Goal: Download file/media

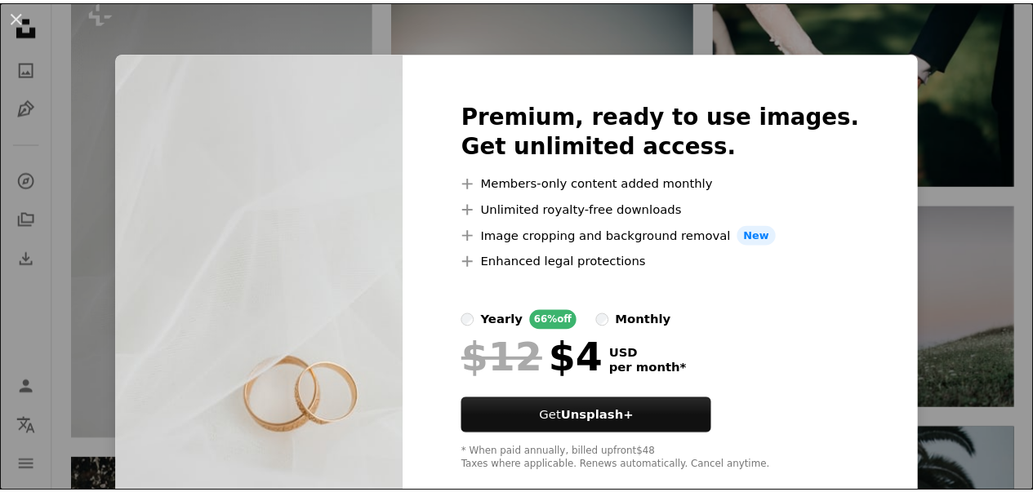
scroll to position [31, 0]
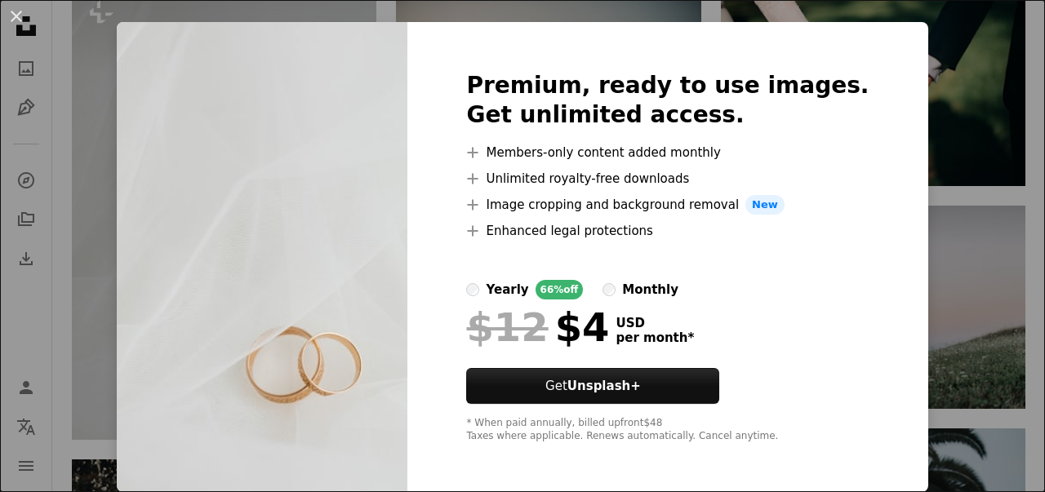
click at [921, 214] on div "An X shape Premium, ready to use images. Get unlimited access. A plus sign Memb…" at bounding box center [522, 246] width 1045 height 492
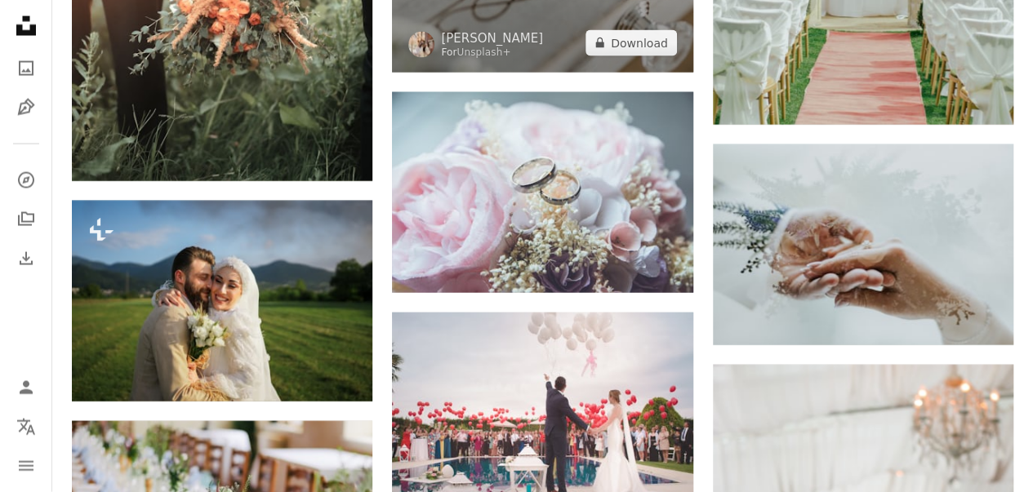
scroll to position [1742, 0]
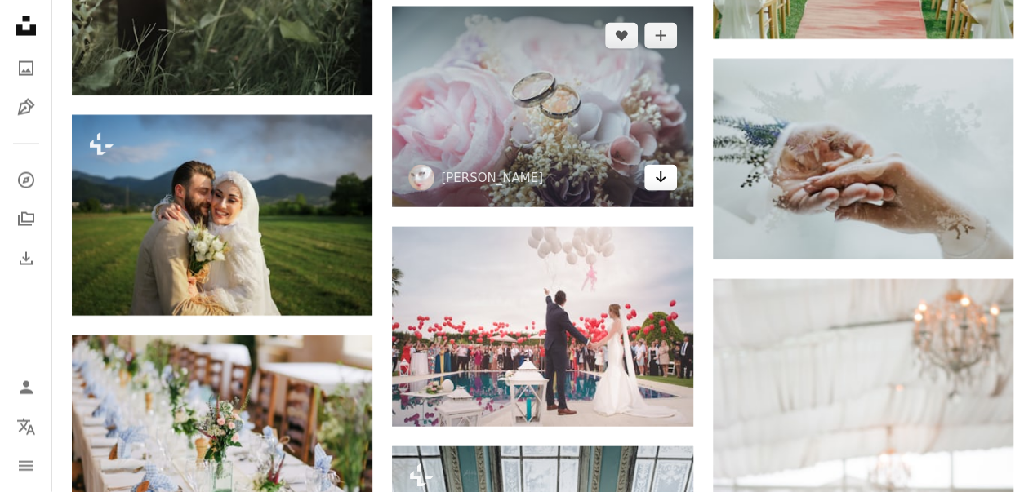
click at [660, 173] on icon "Download" at bounding box center [660, 176] width 11 height 11
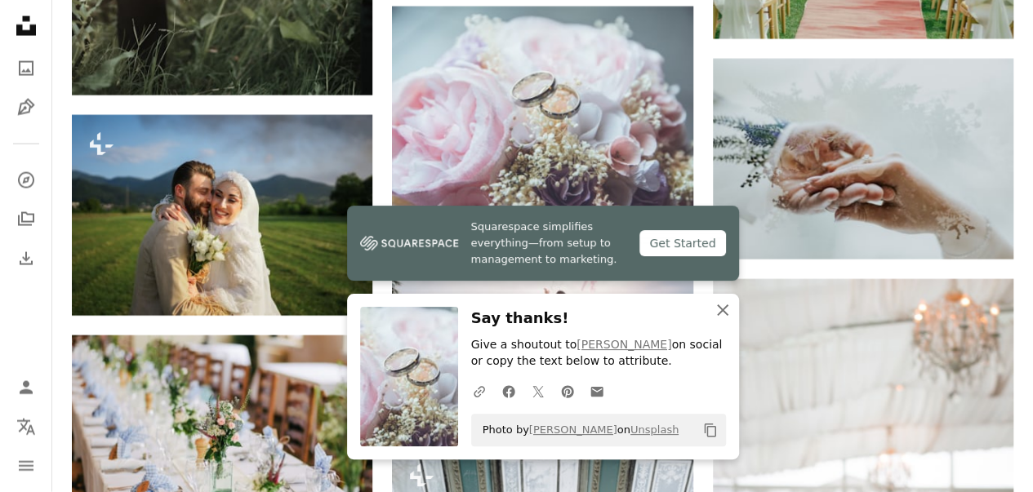
click at [720, 314] on icon "button" at bounding box center [722, 310] width 11 height 11
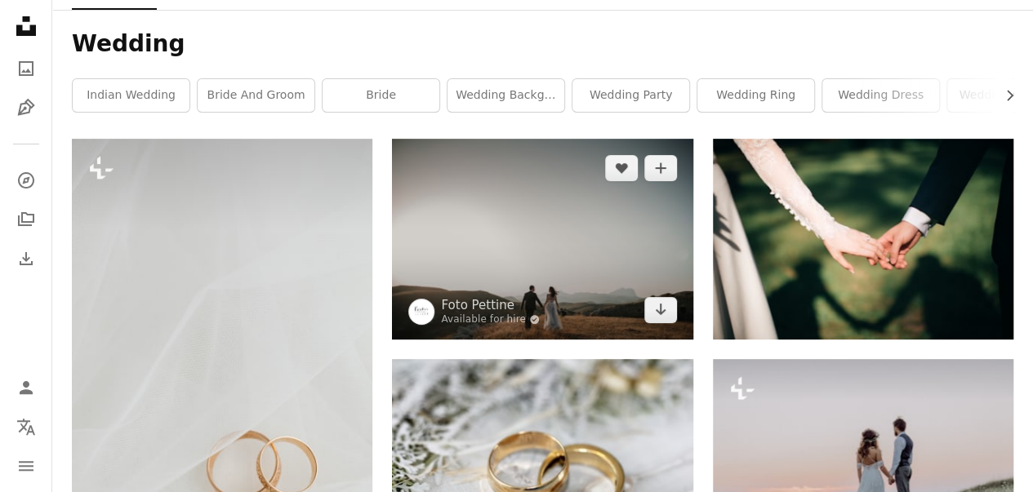
scroll to position [0, 0]
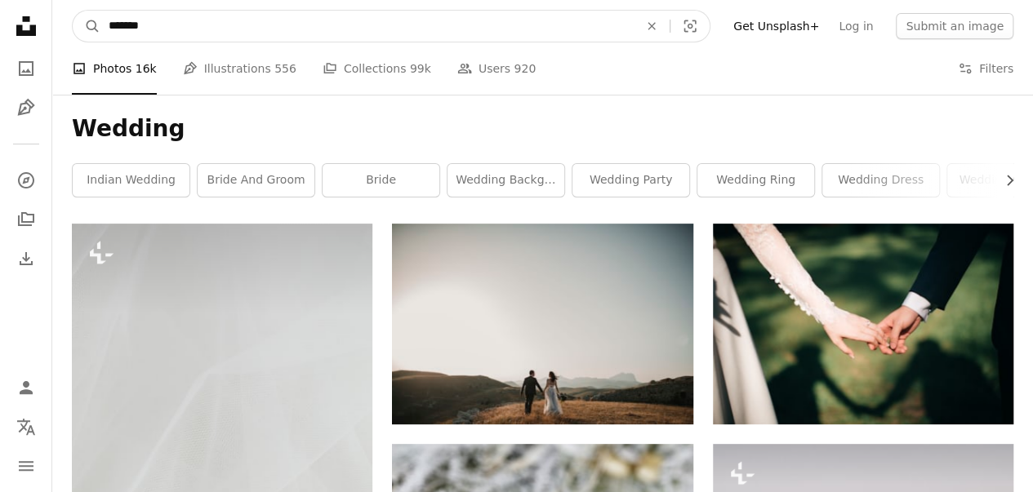
click at [117, 29] on input "*******" at bounding box center [366, 26] width 533 height 31
type input "**********"
click at [73, 11] on button "A magnifying glass" at bounding box center [87, 26] width 28 height 31
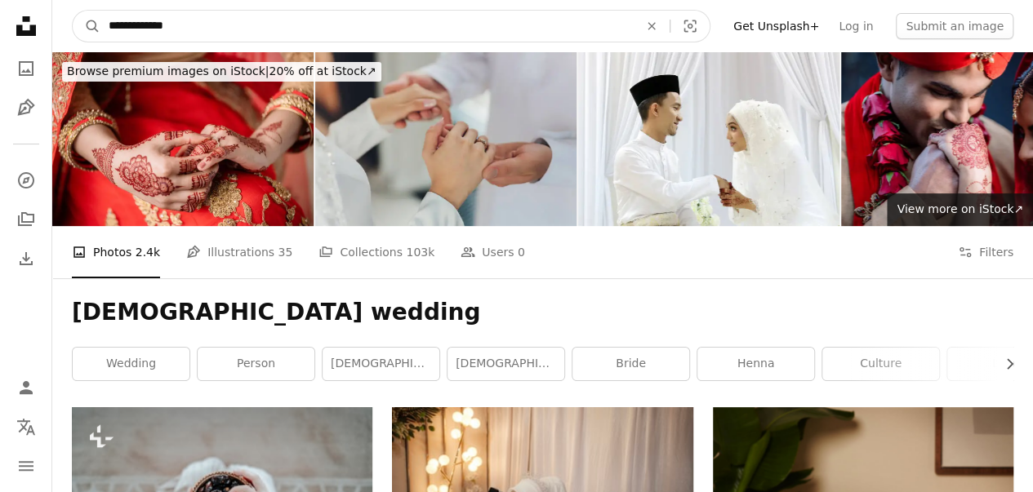
drag, startPoint x: 185, startPoint y: 25, endPoint x: 67, endPoint y: 32, distance: 117.8
click at [67, 32] on nav "**********" at bounding box center [542, 26] width 981 height 52
type input "****"
click at [73, 11] on button "A magnifying glass" at bounding box center [87, 26] width 28 height 31
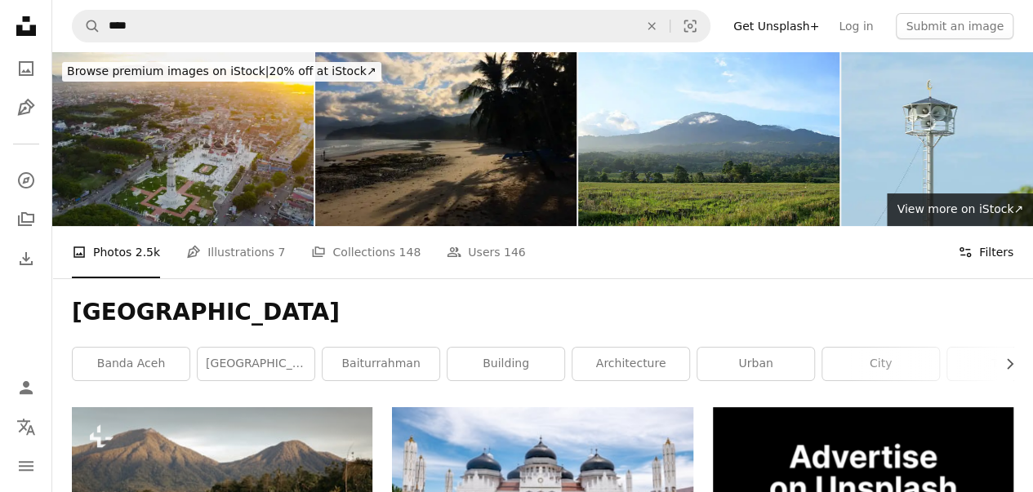
click at [996, 254] on button "Filters Filters" at bounding box center [986, 252] width 56 height 52
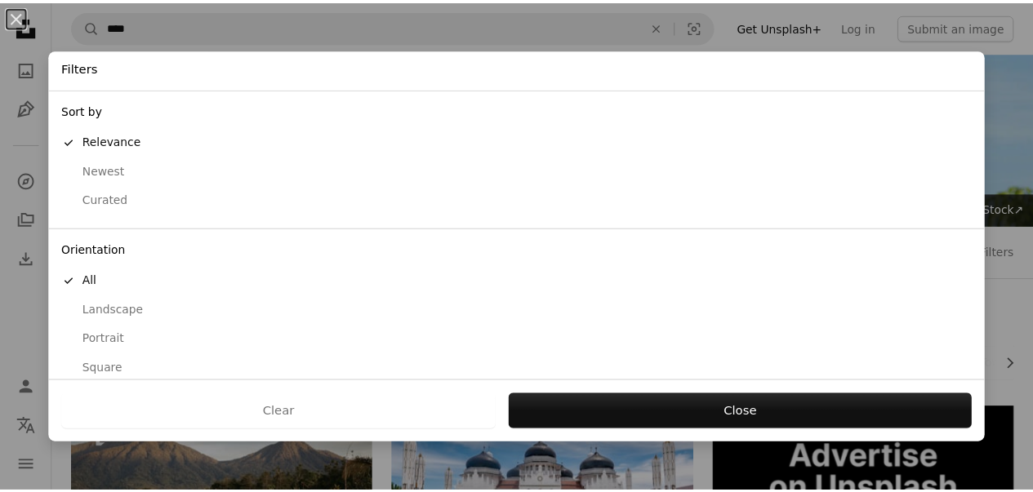
scroll to position [153, 0]
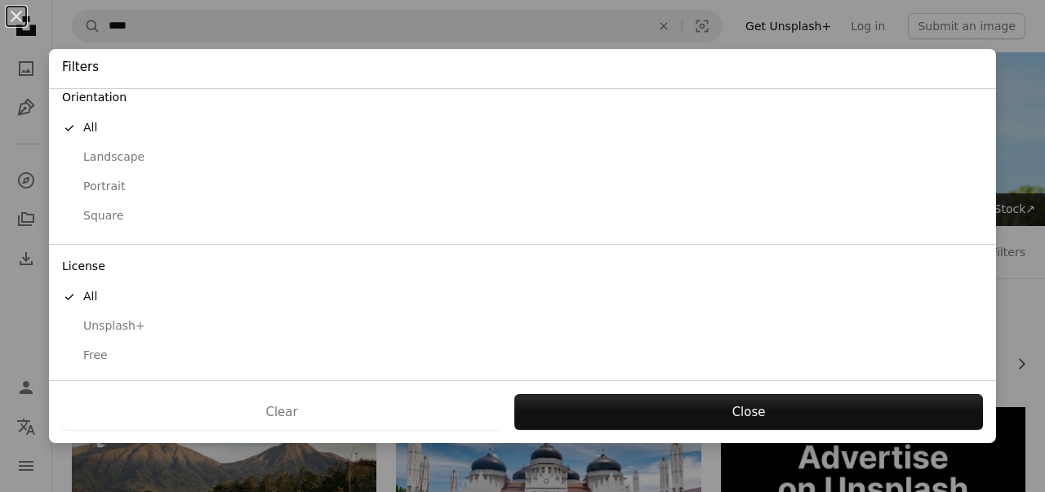
click at [78, 353] on div "Free" at bounding box center [522, 356] width 921 height 16
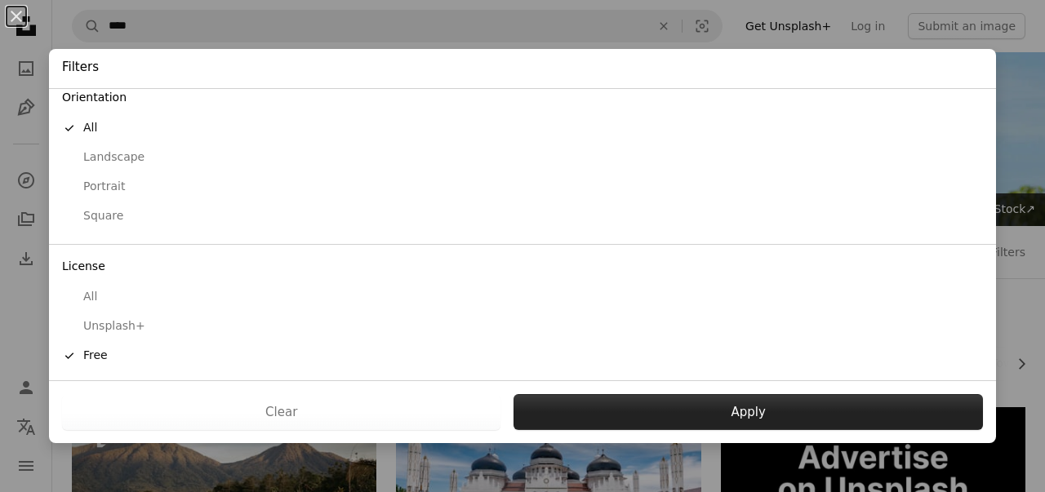
click at [693, 409] on button "Apply" at bounding box center [749, 412] width 470 height 36
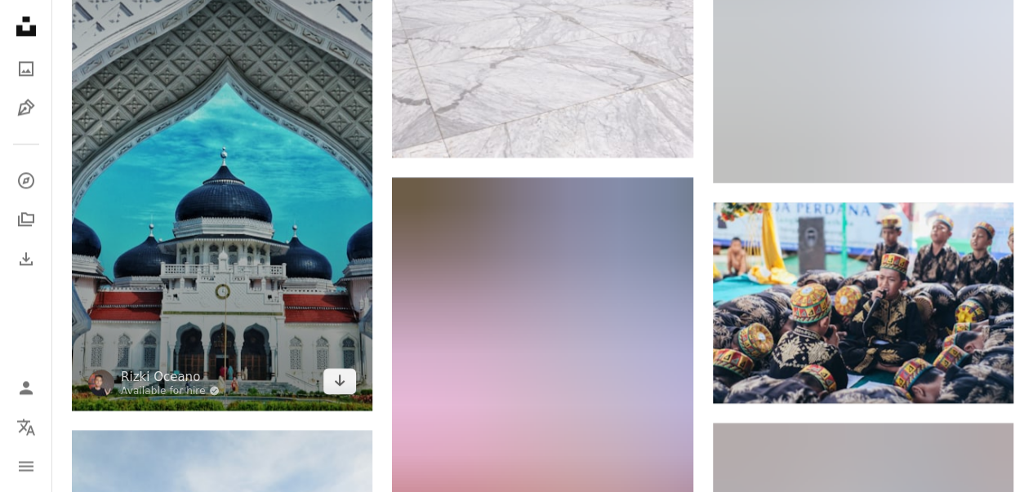
scroll to position [1180, 0]
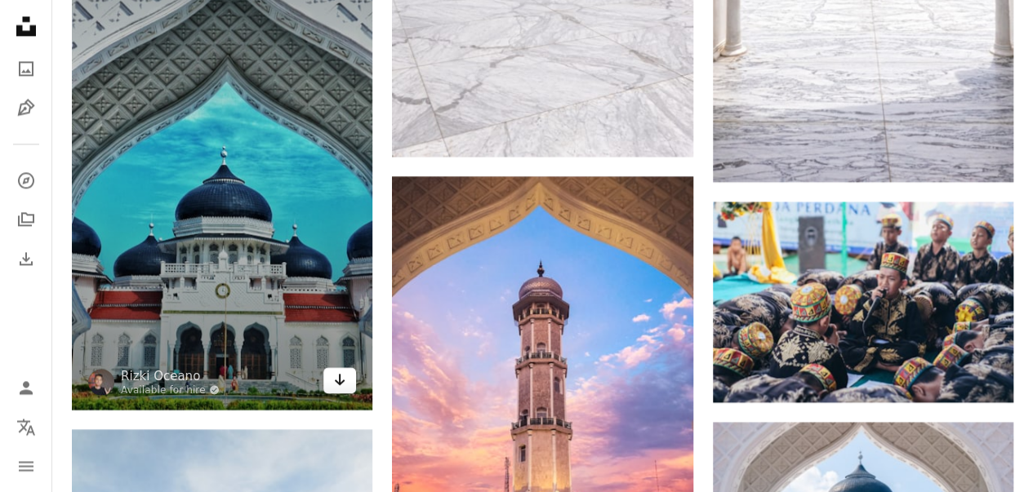
click at [340, 378] on icon "Download" at bounding box center [340, 379] width 11 height 11
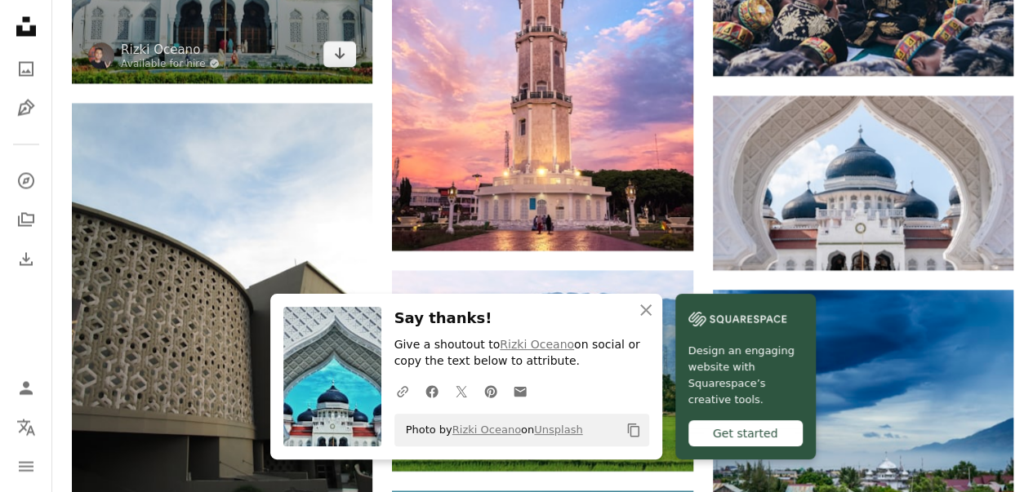
scroll to position [1512, 0]
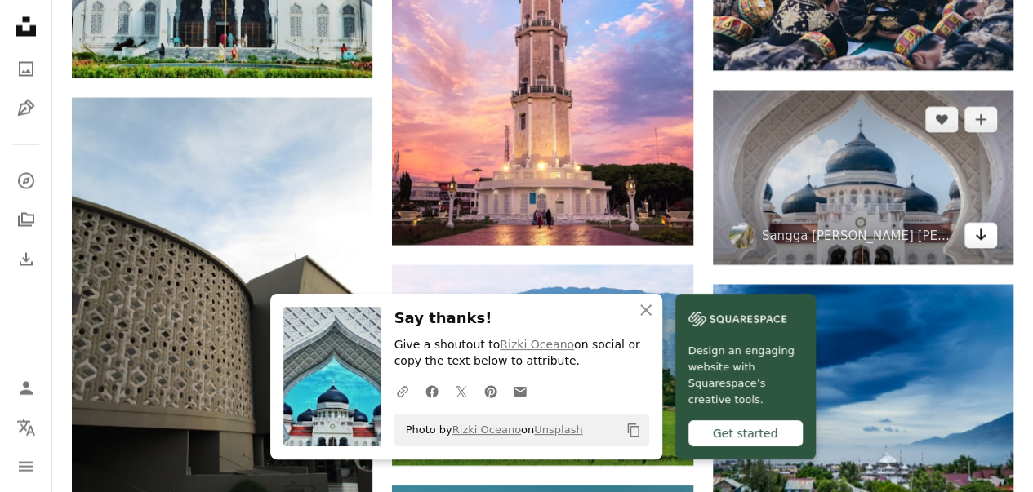
click at [982, 228] on icon "Arrow pointing down" at bounding box center [980, 235] width 13 height 20
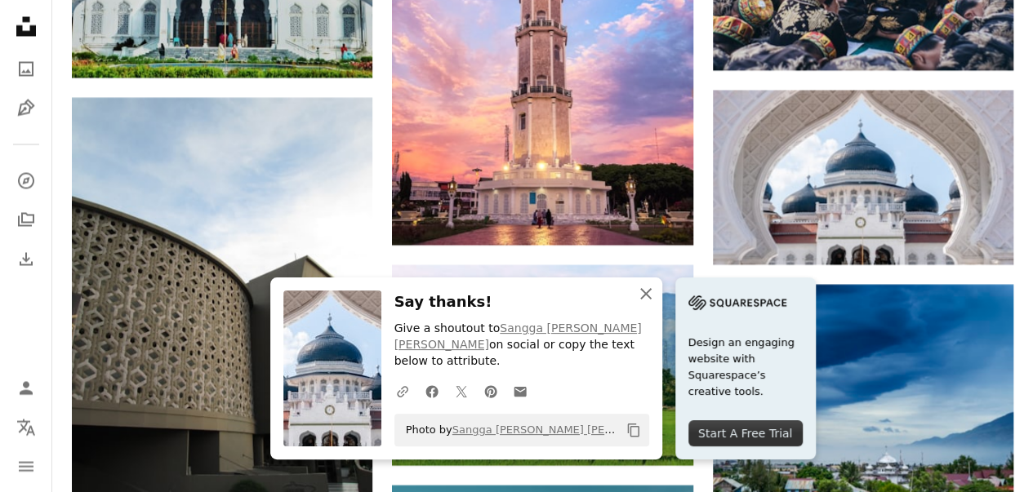
click at [645, 300] on icon "button" at bounding box center [645, 293] width 11 height 11
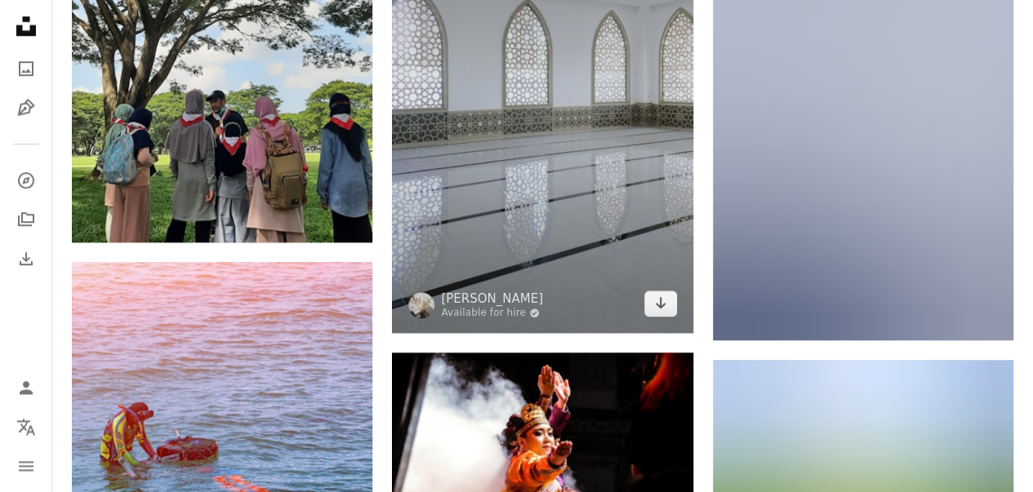
scroll to position [3905, 0]
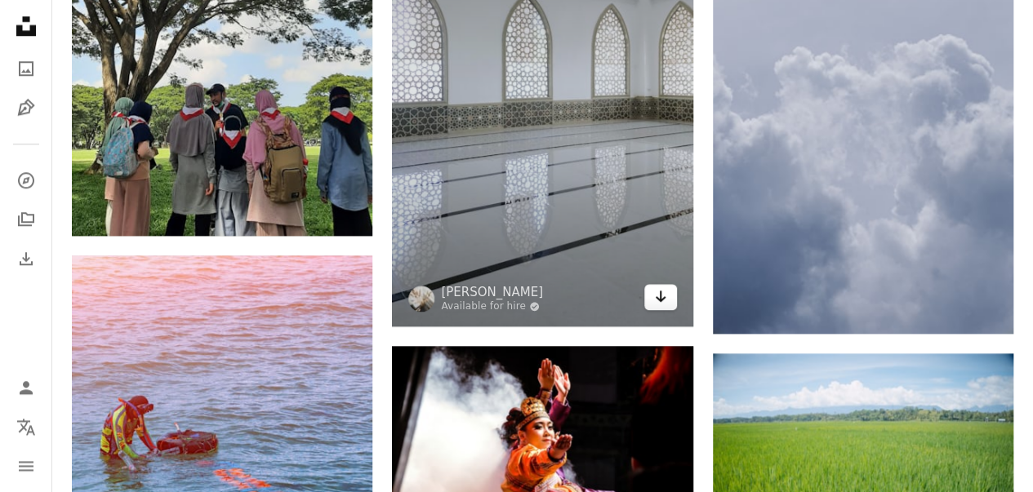
click at [661, 291] on icon "Download" at bounding box center [660, 296] width 11 height 11
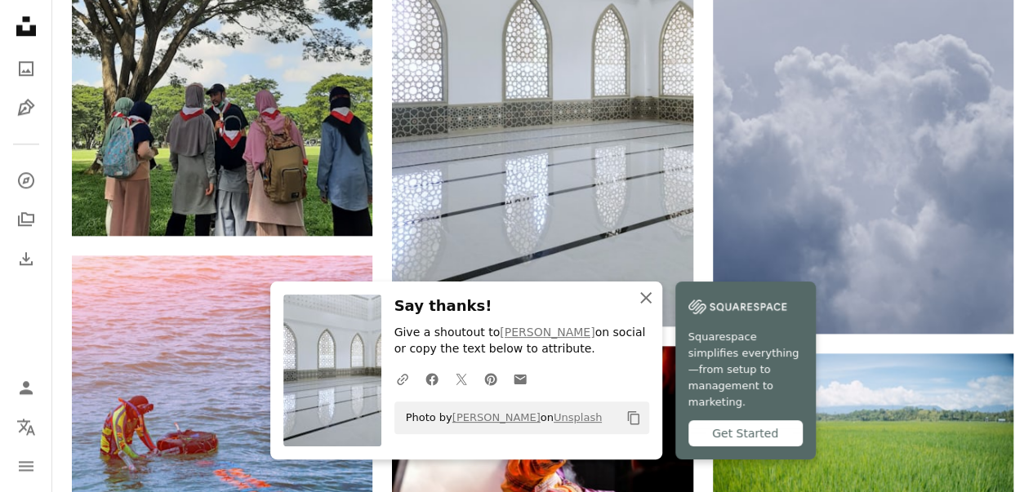
click at [644, 304] on icon "button" at bounding box center [645, 297] width 11 height 11
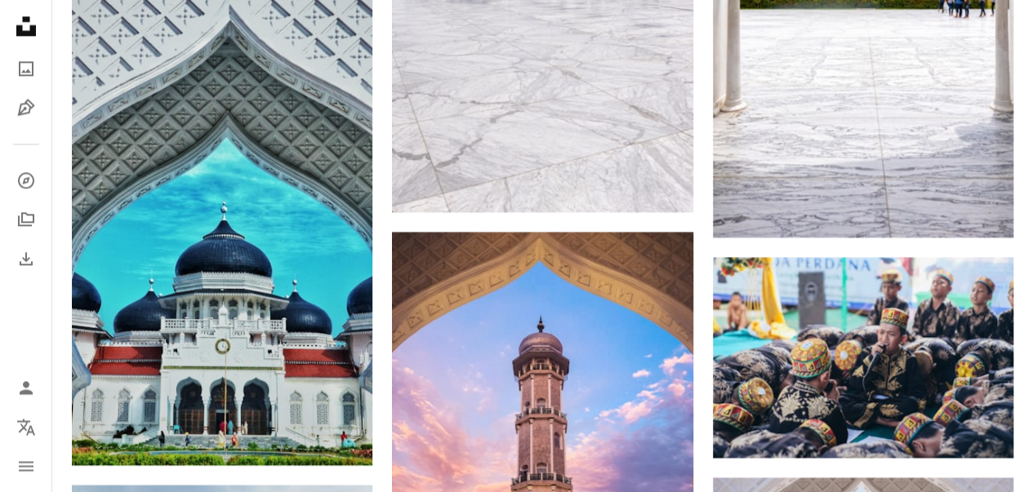
scroll to position [0, 0]
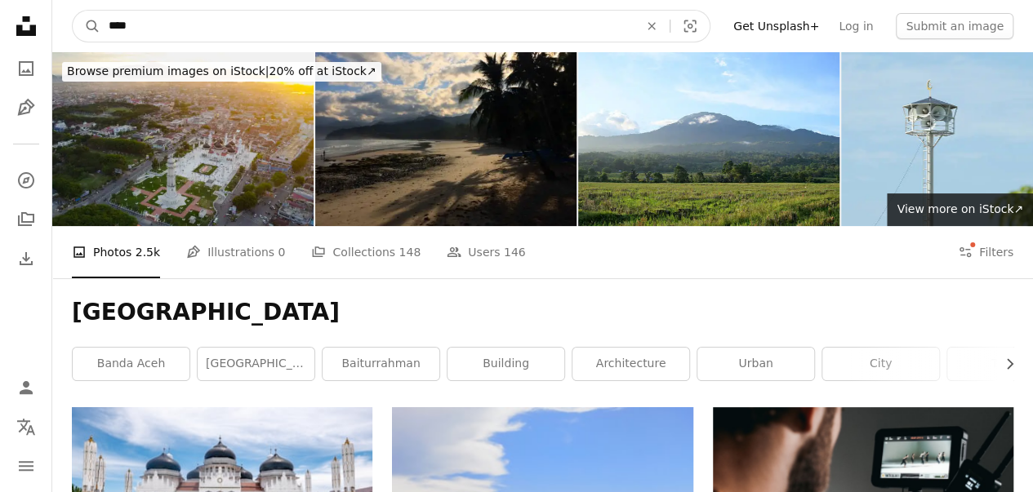
click at [201, 27] on input "****" at bounding box center [366, 26] width 533 height 31
type input "**********"
click at [73, 11] on button "A magnifying glass" at bounding box center [87, 26] width 28 height 31
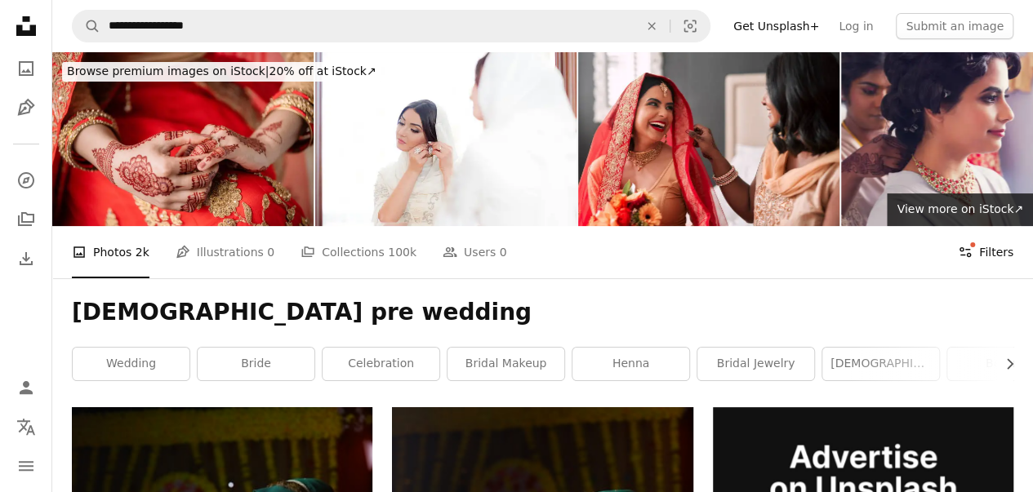
click at [982, 251] on button "Filters Filters" at bounding box center [986, 252] width 56 height 52
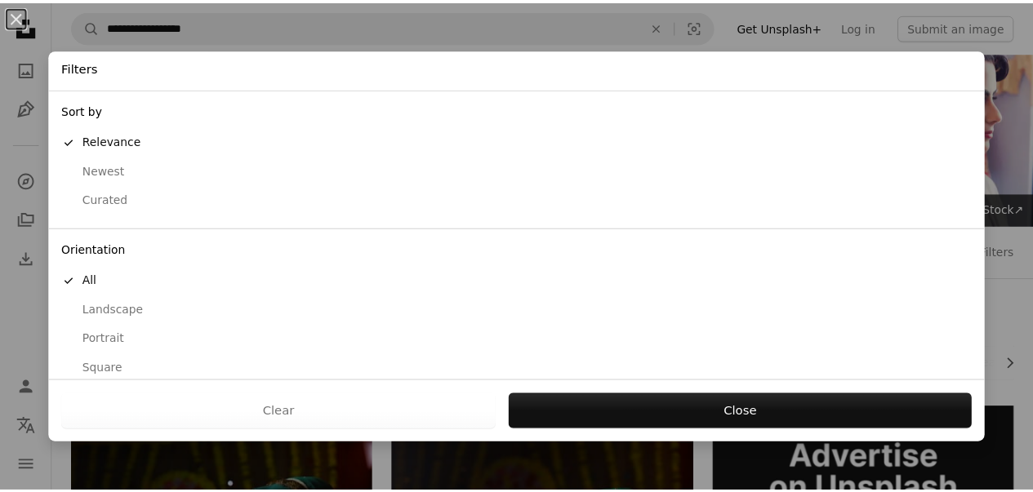
scroll to position [153, 0]
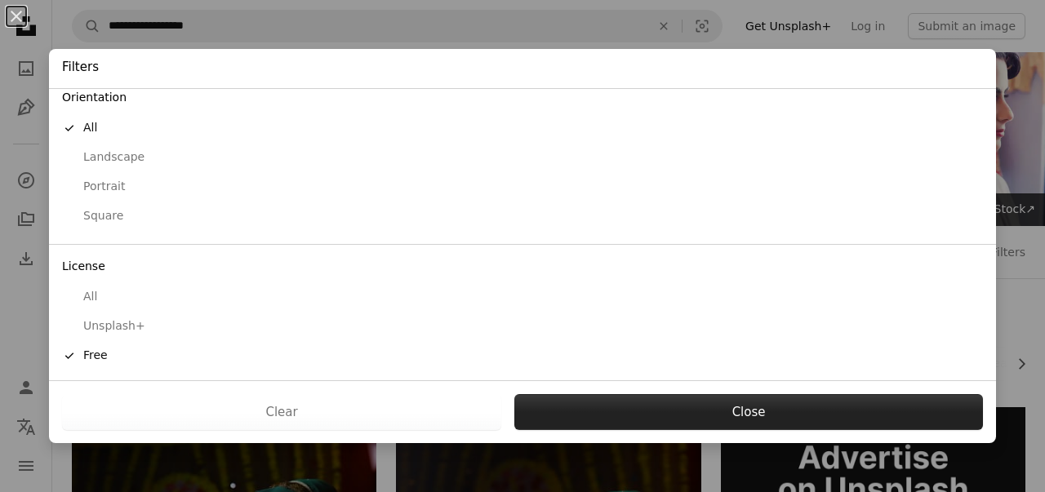
click at [661, 403] on button "Close" at bounding box center [748, 412] width 469 height 36
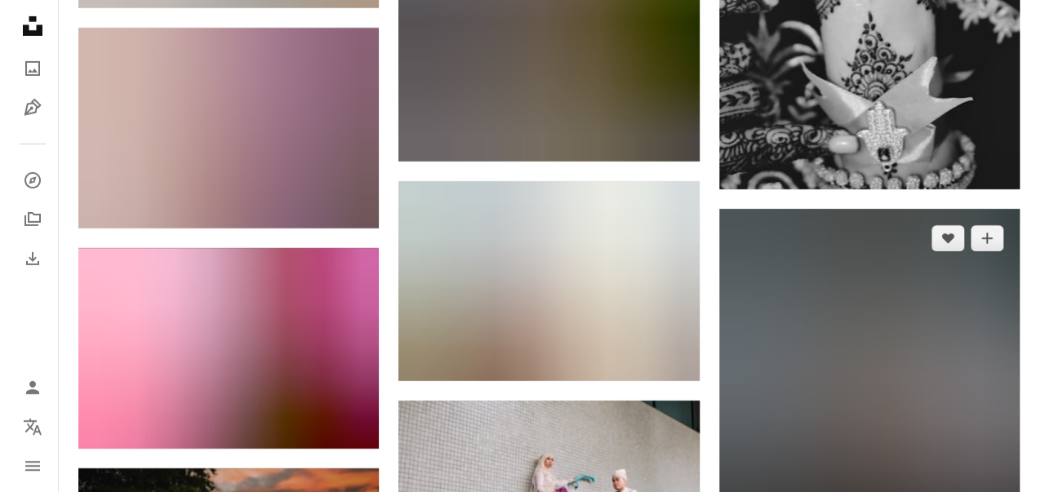
scroll to position [33773, 0]
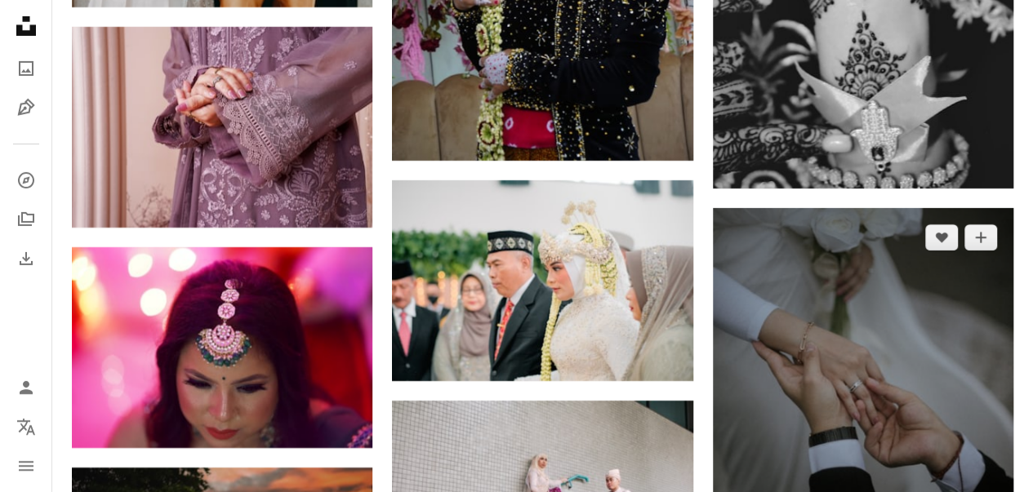
click at [857, 278] on img at bounding box center [863, 396] width 301 height 376
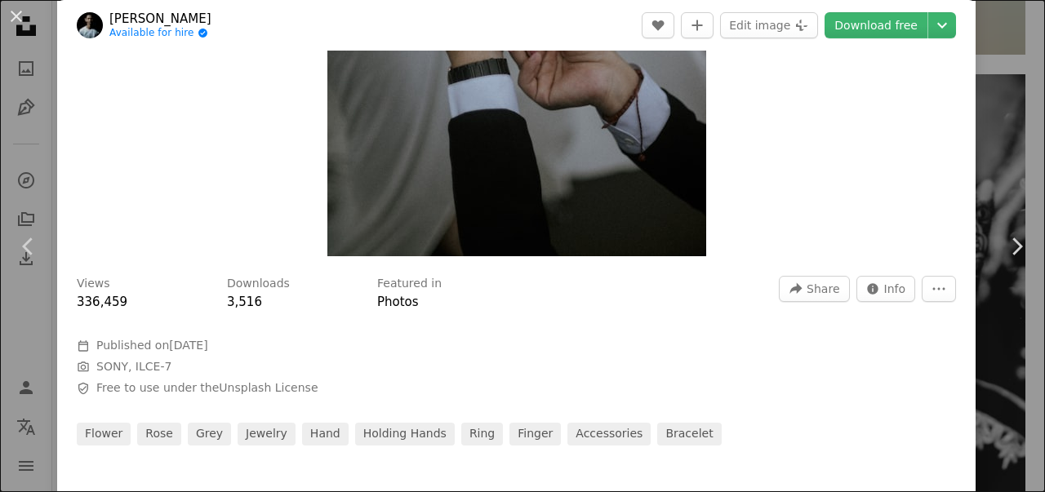
scroll to position [410, 0]
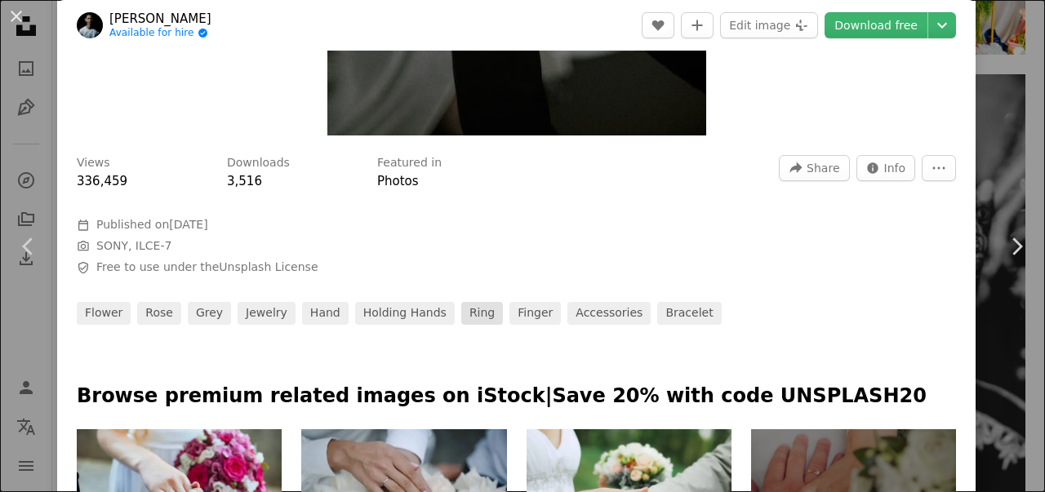
click at [461, 316] on link "ring" at bounding box center [482, 313] width 42 height 23
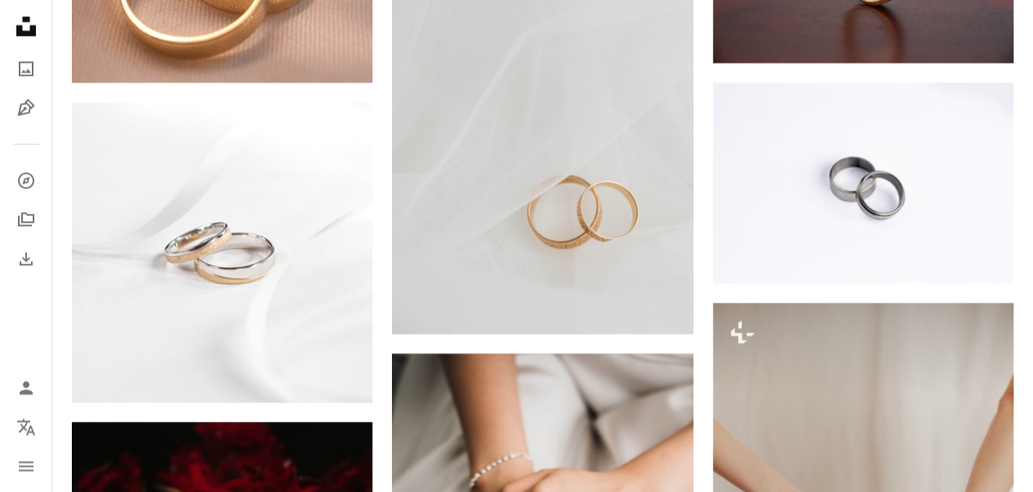
scroll to position [1290, 0]
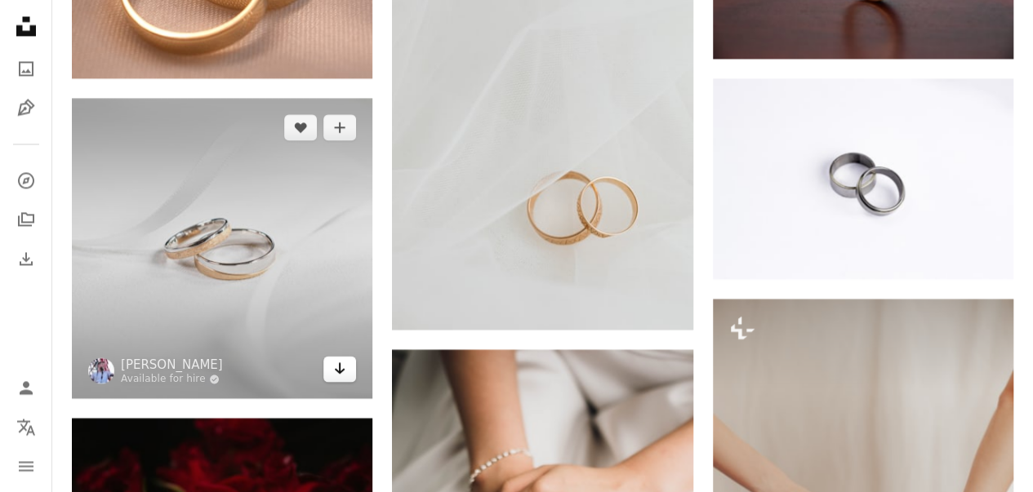
click at [338, 366] on icon "Arrow pointing down" at bounding box center [339, 369] width 13 height 20
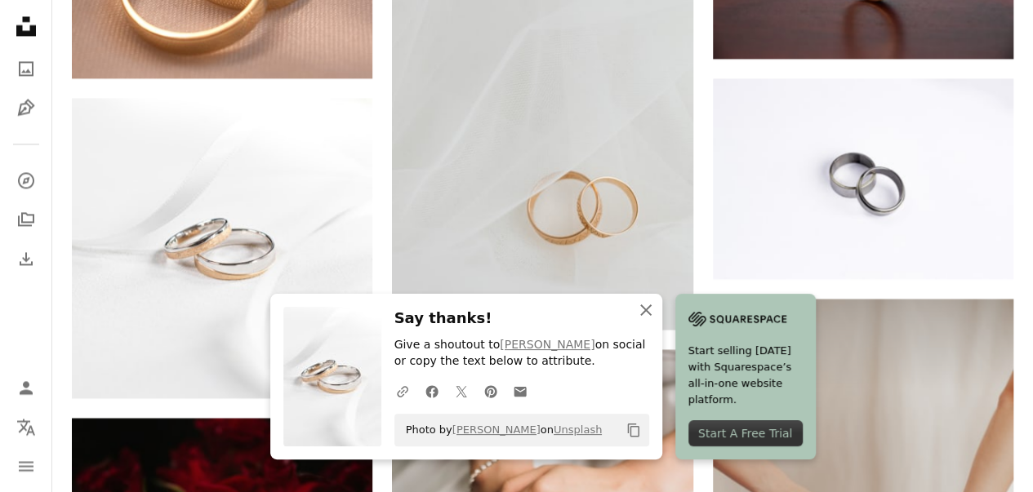
click at [649, 311] on icon "An X shape" at bounding box center [646, 311] width 20 height 20
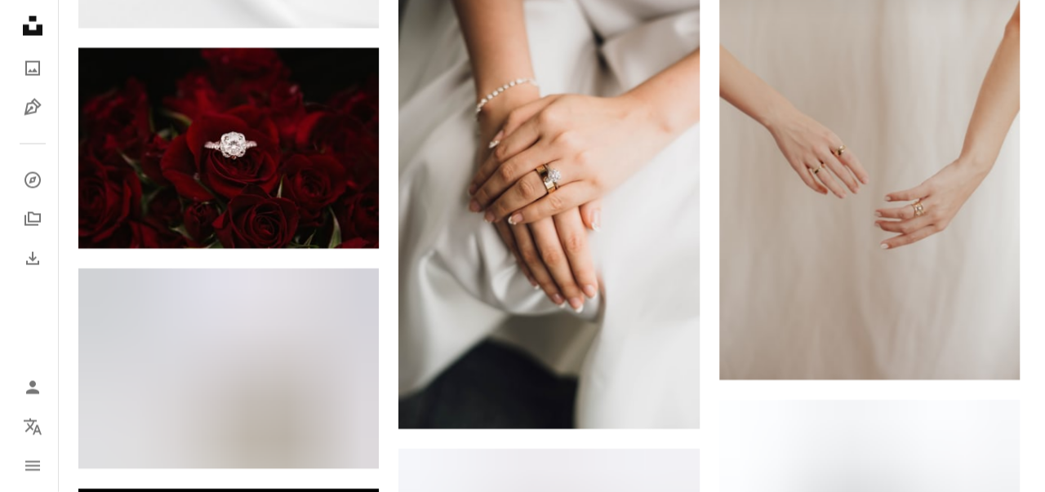
scroll to position [1661, 0]
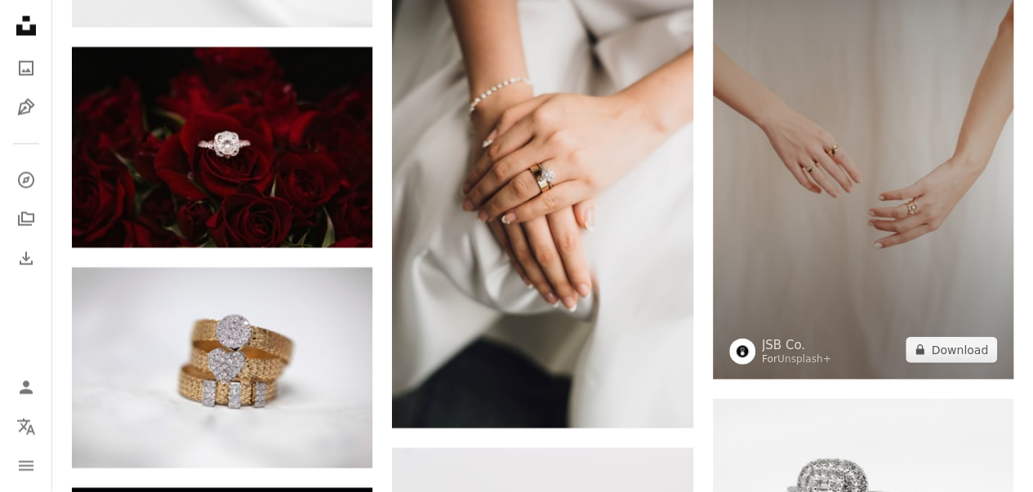
click at [844, 243] on img at bounding box center [863, 154] width 301 height 452
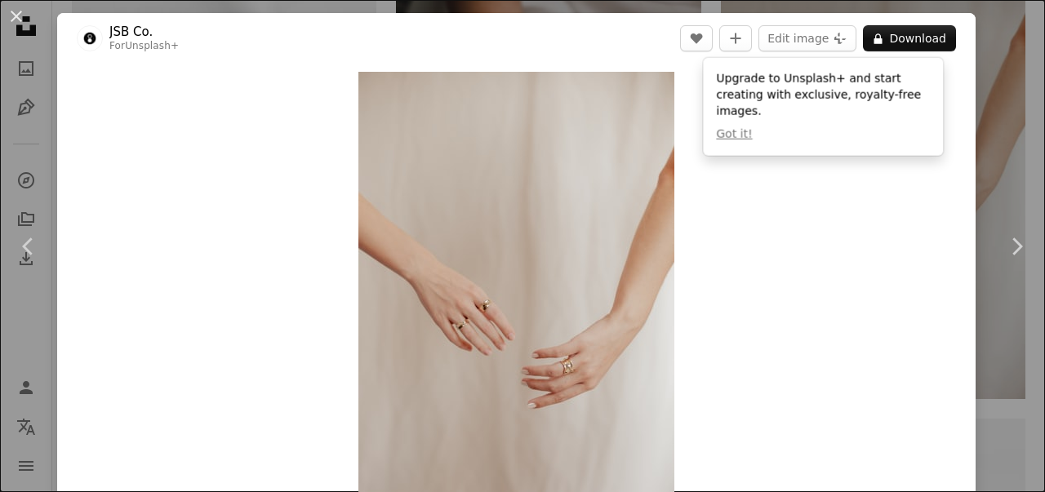
click at [982, 55] on div "An X shape Chevron left Chevron right JSB Co. For Unsplash+ A heart A plus sign…" at bounding box center [522, 246] width 1045 height 492
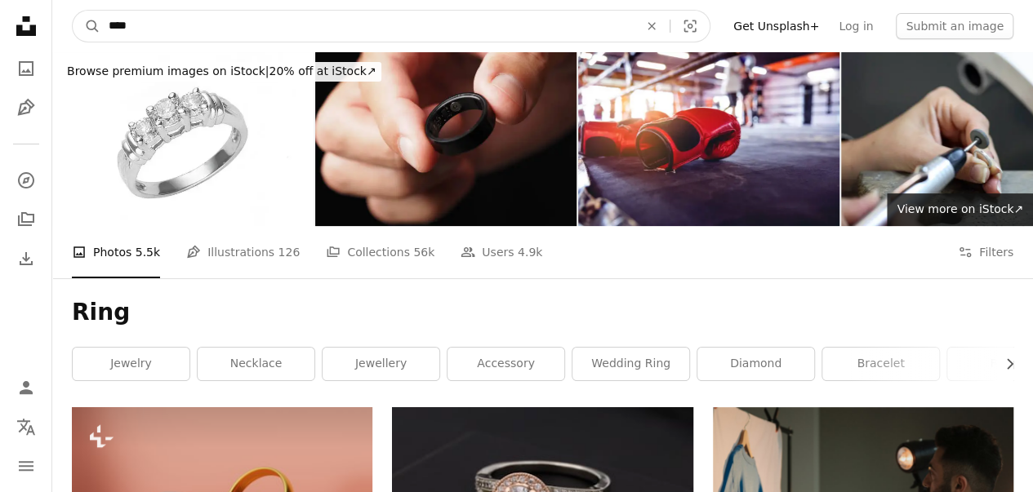
click at [150, 27] on input "****" at bounding box center [366, 26] width 533 height 31
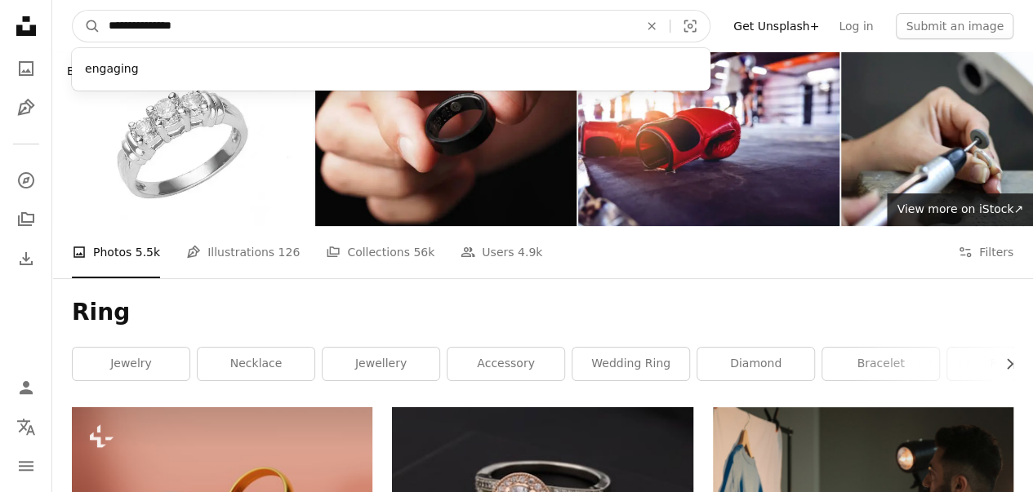
type input "**********"
click at [73, 11] on button "A magnifying glass" at bounding box center [87, 26] width 28 height 31
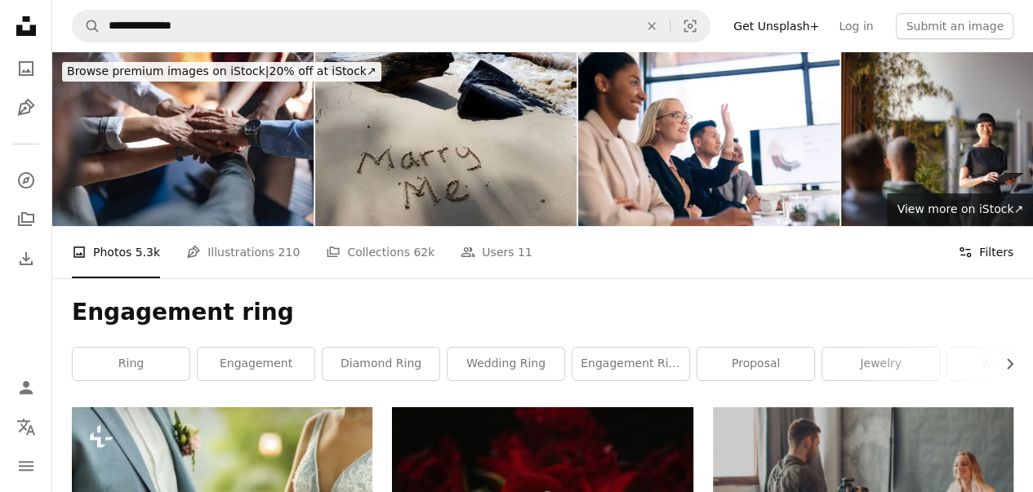
click at [982, 245] on button "Filters Filters" at bounding box center [986, 252] width 56 height 52
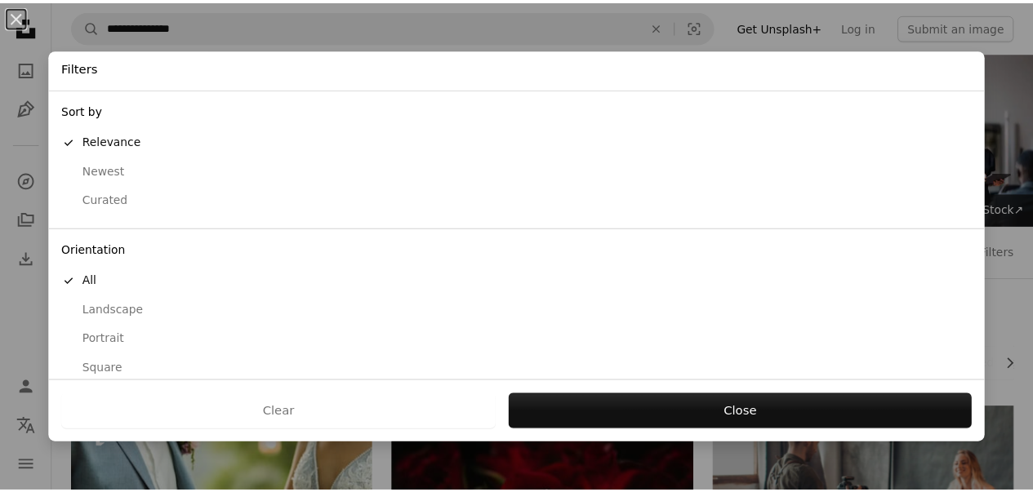
scroll to position [153, 0]
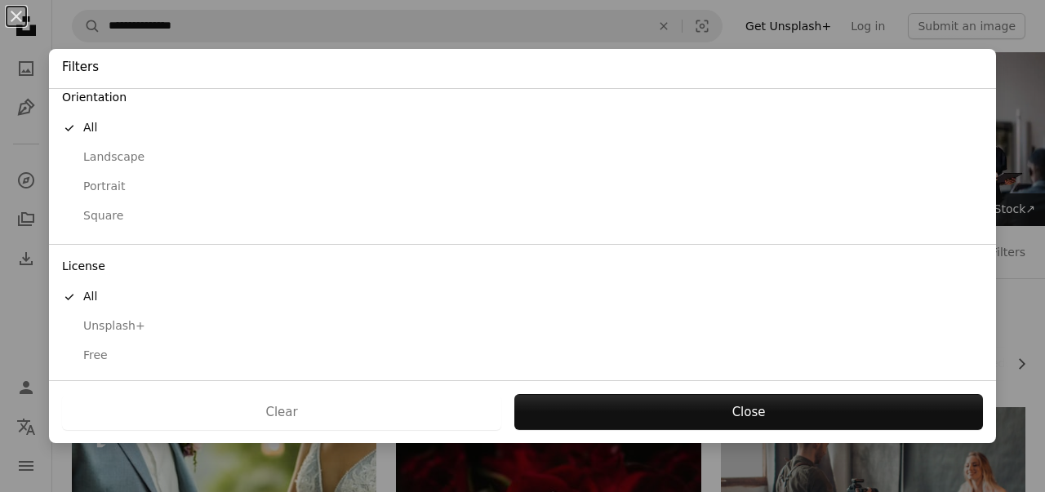
click at [95, 359] on div "Free" at bounding box center [522, 356] width 921 height 16
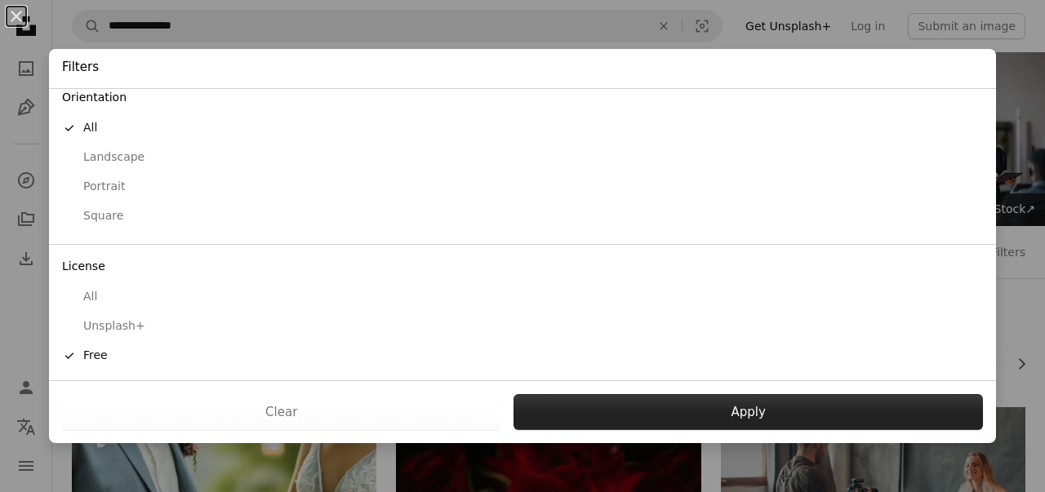
click at [692, 412] on button "Apply" at bounding box center [749, 412] width 470 height 36
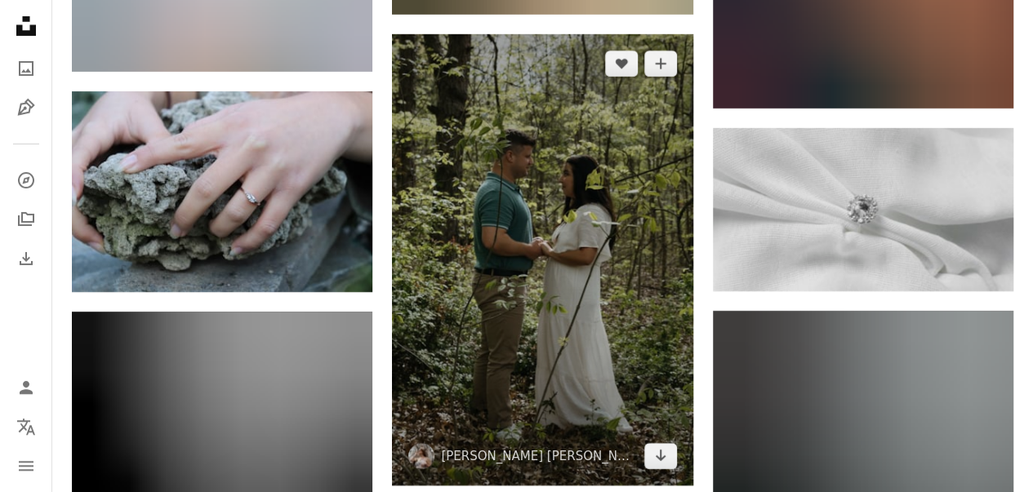
scroll to position [12127, 0]
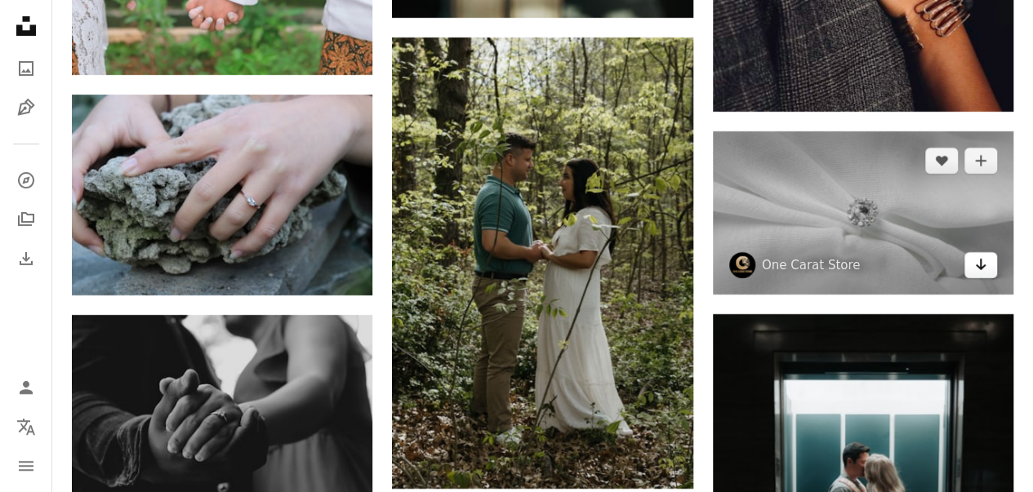
click at [983, 261] on icon "Arrow pointing down" at bounding box center [980, 265] width 13 height 20
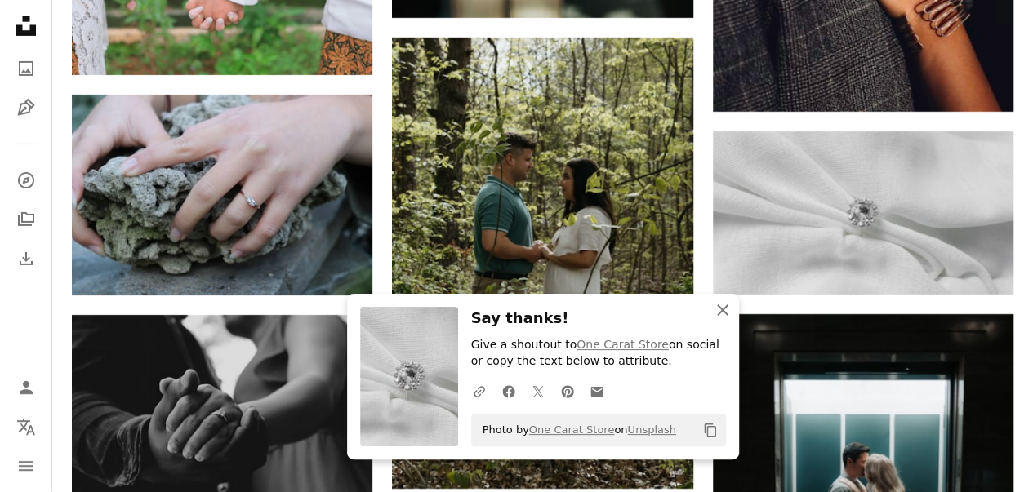
click at [709, 312] on button "An X shape Close" at bounding box center [722, 310] width 33 height 33
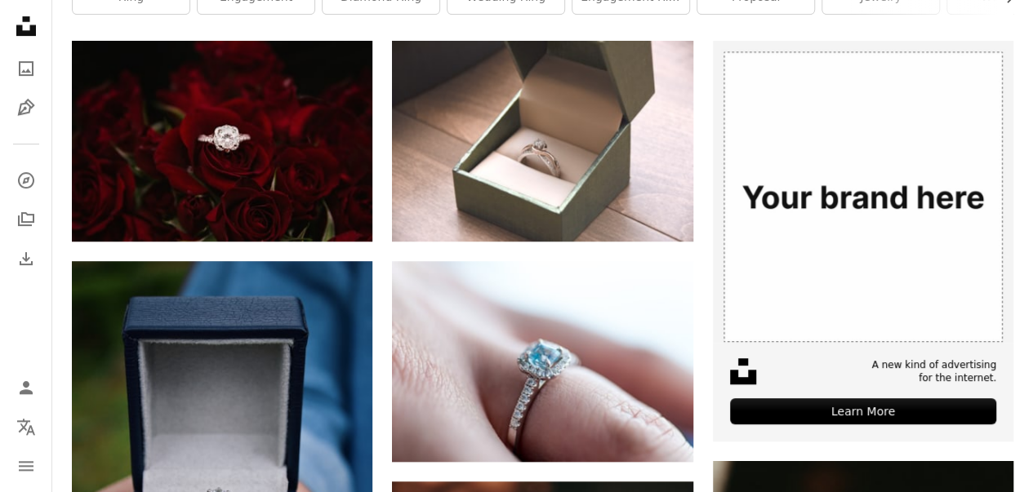
scroll to position [0, 0]
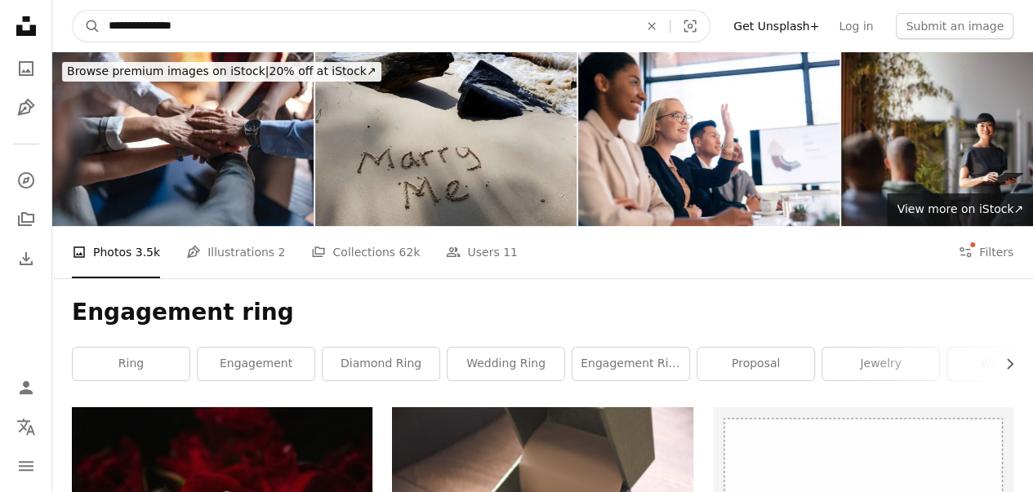
click at [219, 25] on input "**********" at bounding box center [366, 26] width 533 height 31
type input "**********"
click at [73, 11] on button "A magnifying glass" at bounding box center [87, 26] width 28 height 31
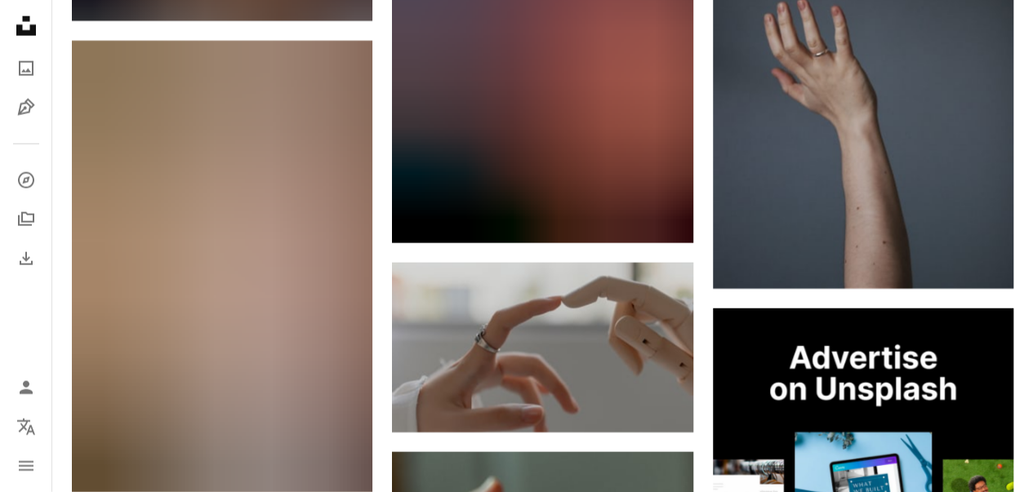
scroll to position [5046, 0]
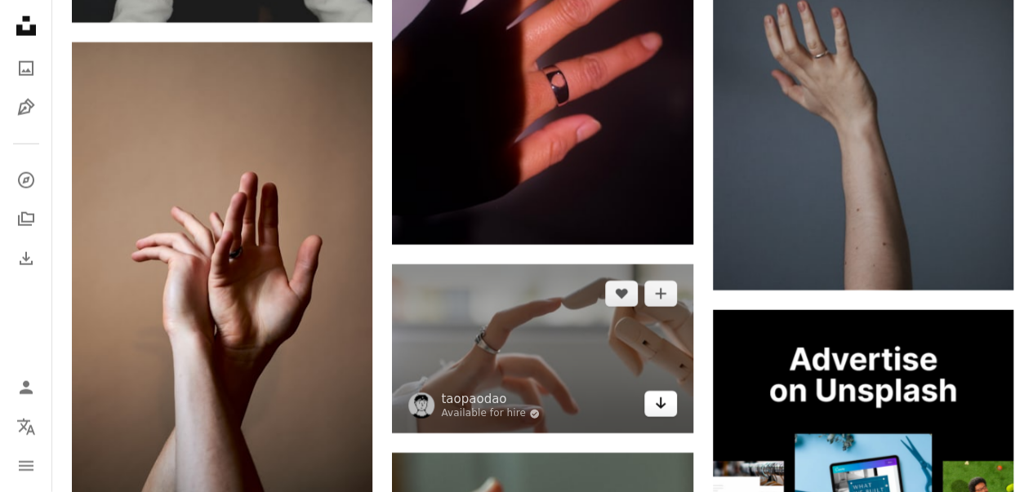
click at [661, 396] on icon "Arrow pointing down" at bounding box center [660, 404] width 13 height 20
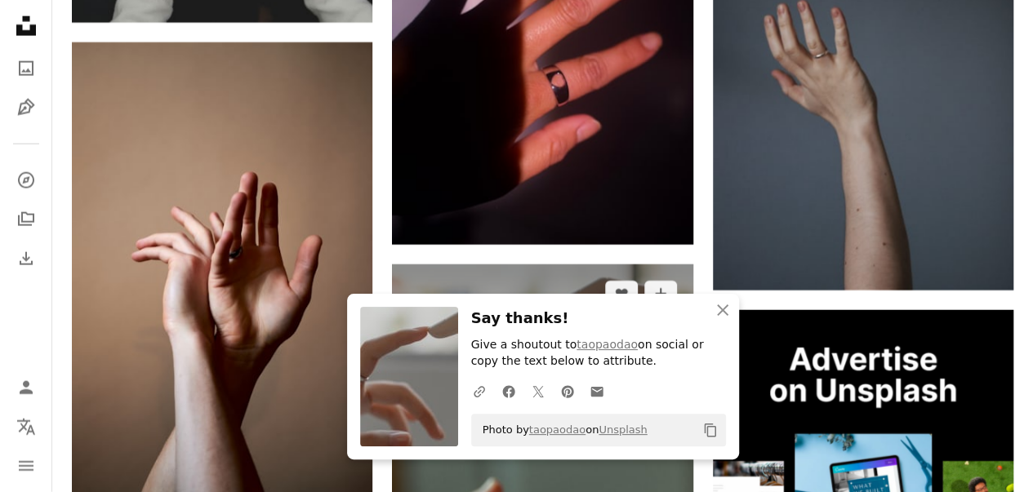
click at [454, 282] on img at bounding box center [542, 349] width 301 height 169
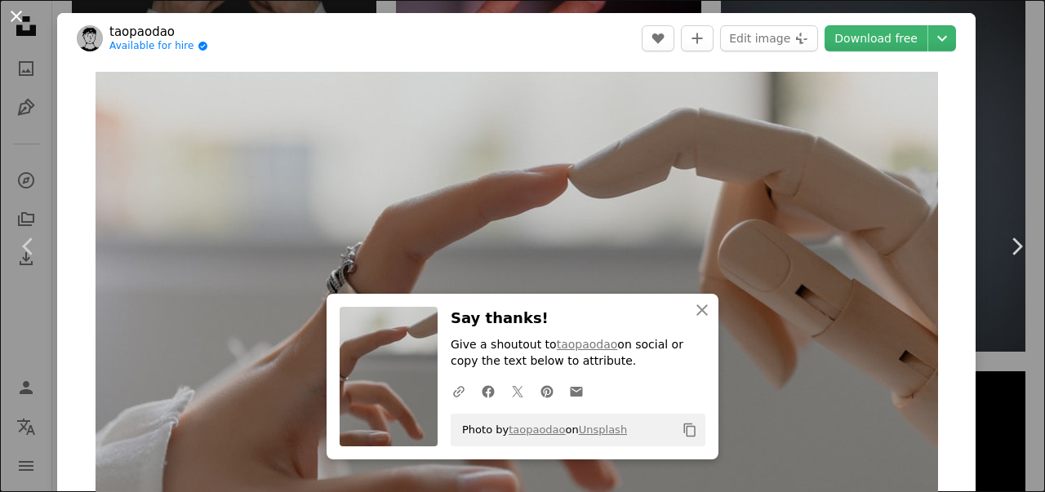
click at [10, 11] on button "An X shape" at bounding box center [17, 17] width 20 height 20
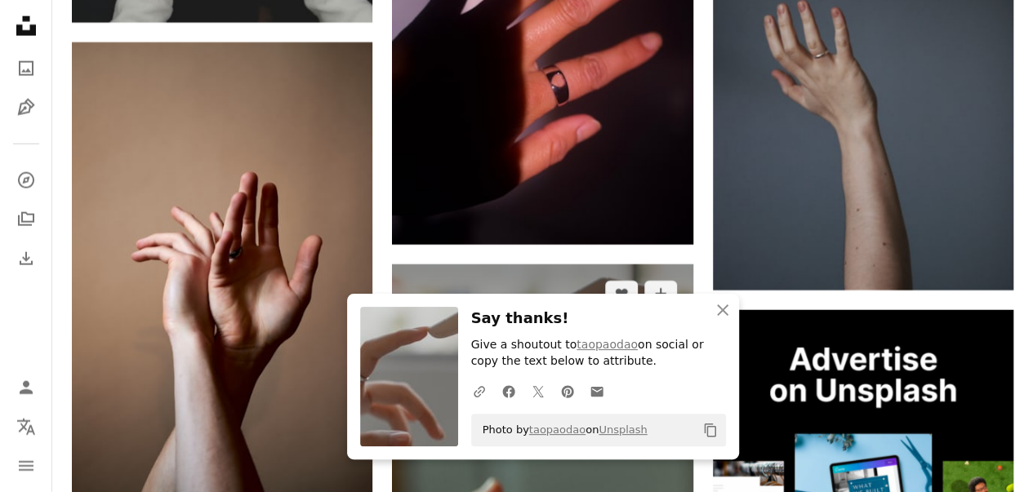
scroll to position [5491, 0]
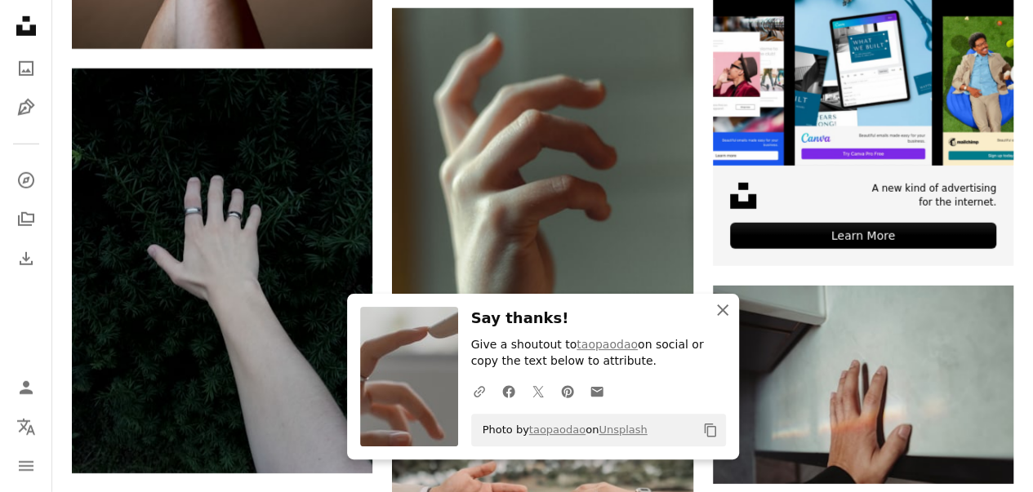
click at [722, 307] on icon "An X shape" at bounding box center [723, 311] width 20 height 20
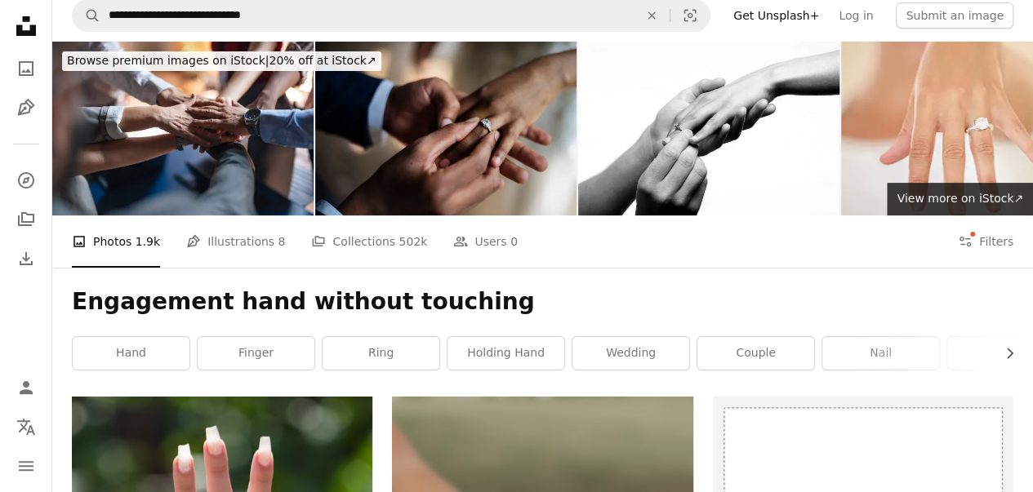
scroll to position [0, 0]
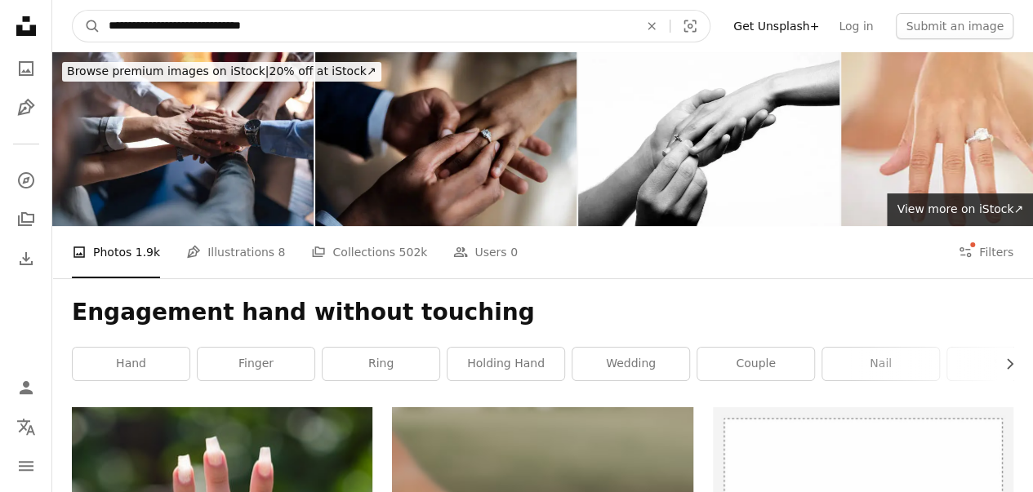
click at [309, 29] on input "**********" at bounding box center [366, 26] width 533 height 31
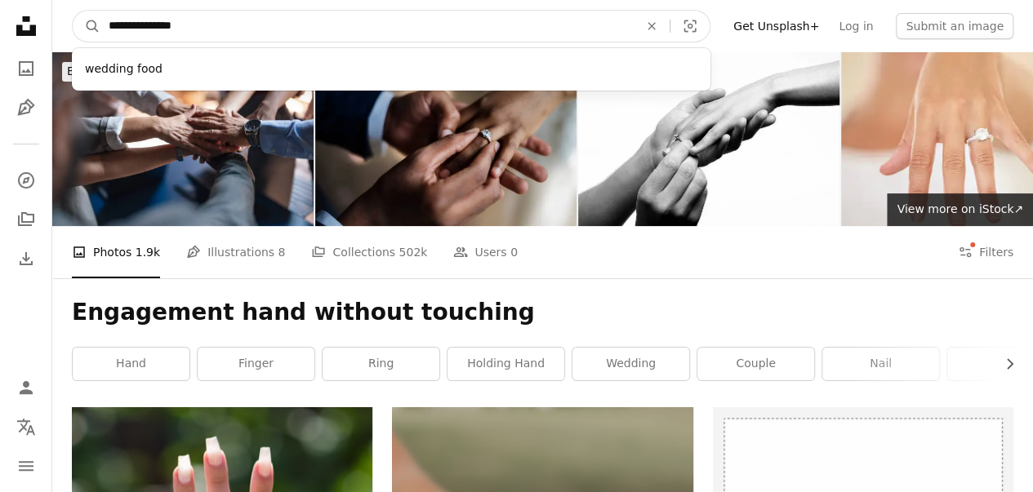
type input "**********"
click at [73, 11] on button "A magnifying glass" at bounding box center [87, 26] width 28 height 31
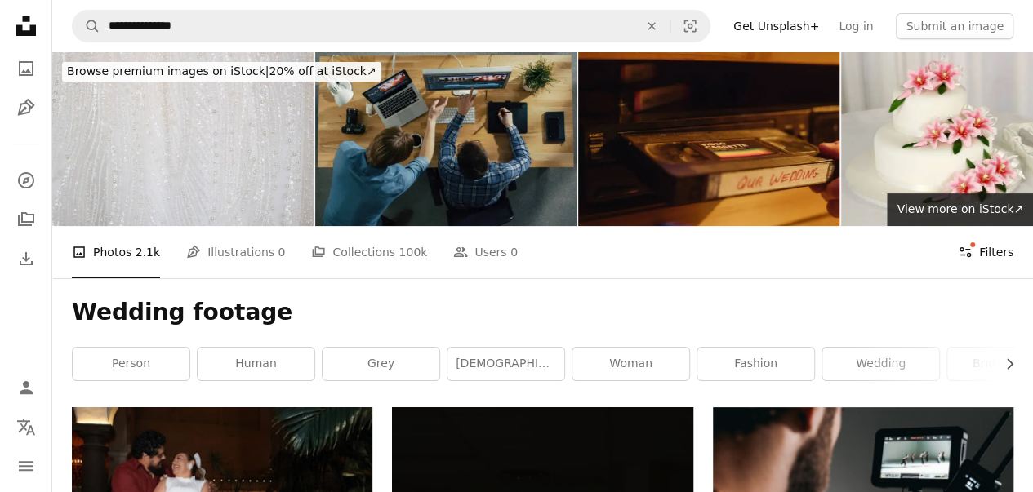
click at [985, 247] on button "Filters Filters" at bounding box center [986, 252] width 56 height 52
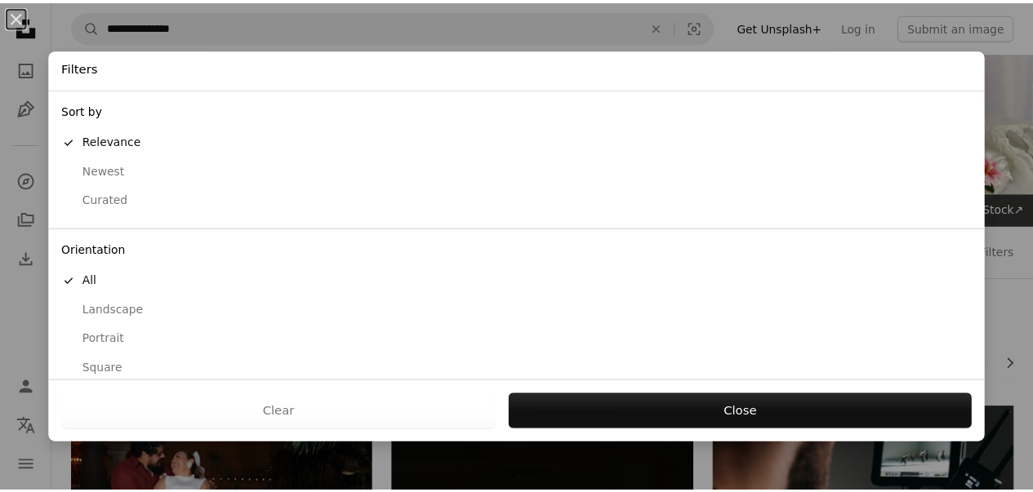
scroll to position [153, 0]
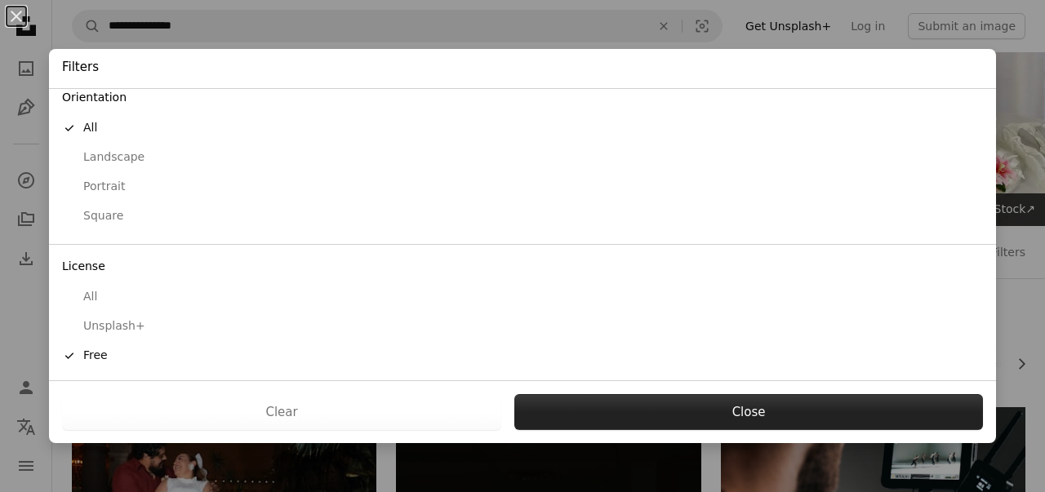
click at [644, 414] on button "Close" at bounding box center [748, 412] width 469 height 36
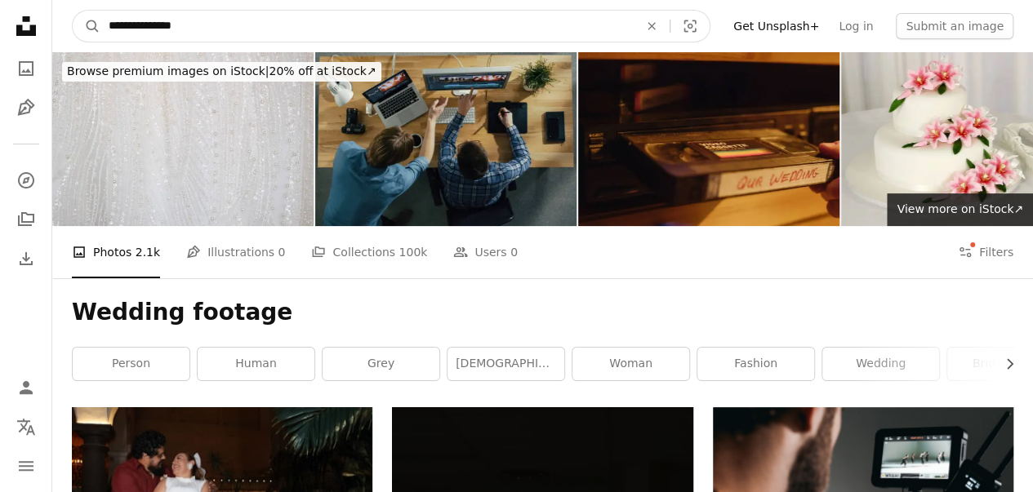
click at [158, 29] on input "**********" at bounding box center [366, 26] width 533 height 31
type input "**********"
click at [73, 11] on button "A magnifying glass" at bounding box center [87, 26] width 28 height 31
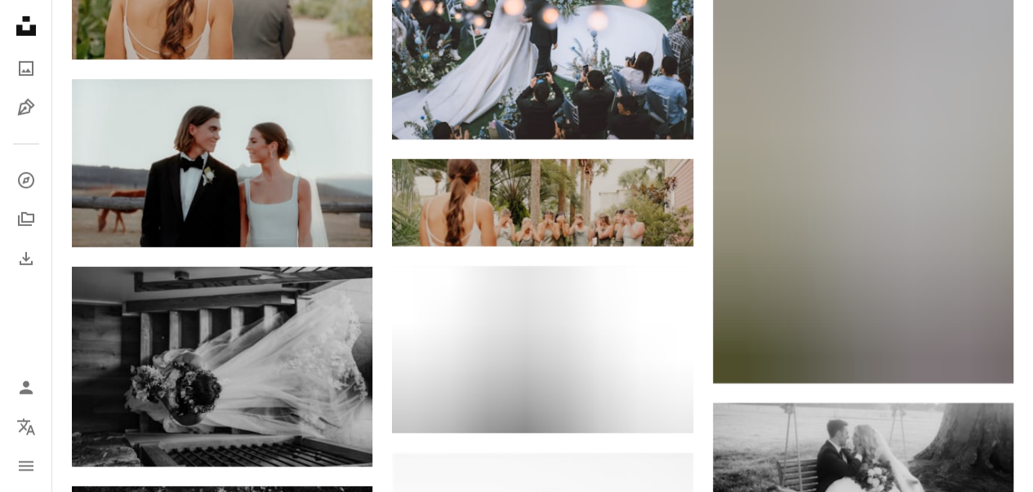
scroll to position [5775, 0]
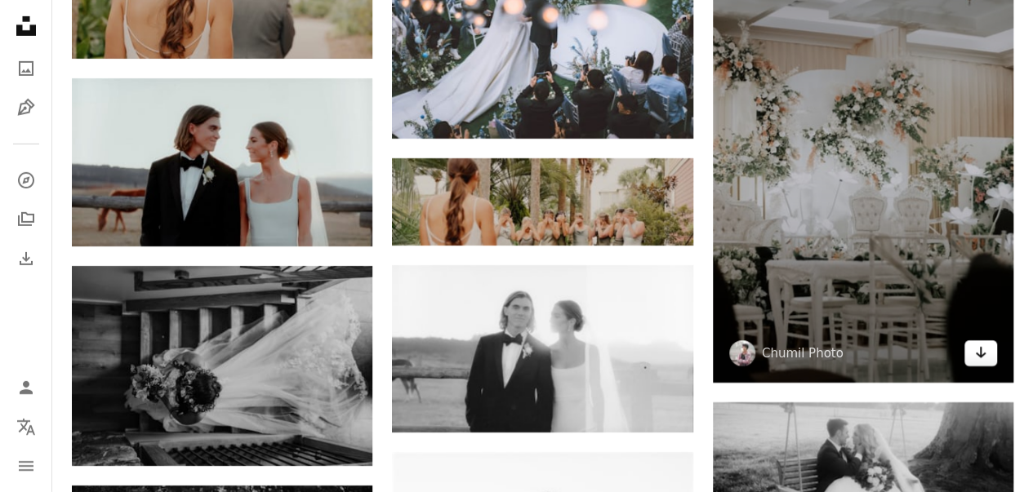
click at [975, 349] on icon "Arrow pointing down" at bounding box center [980, 353] width 13 height 20
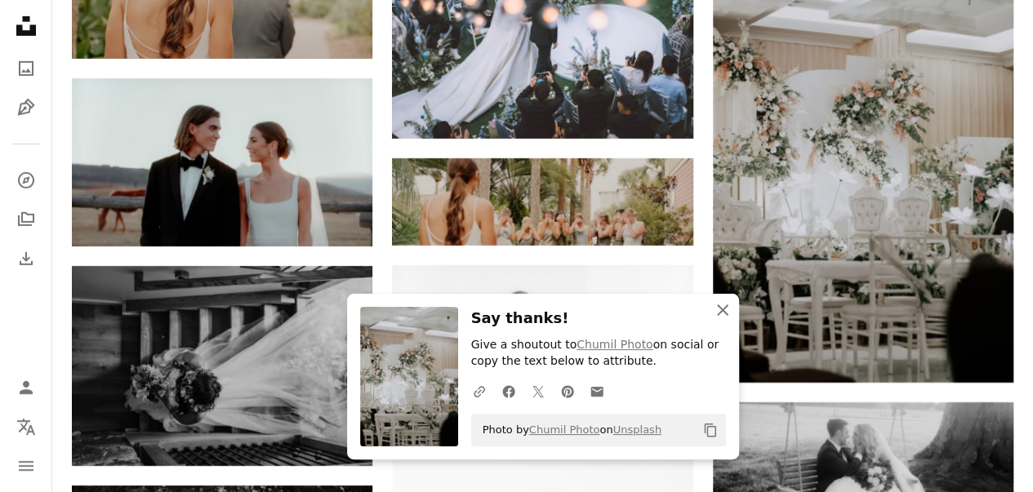
click at [713, 308] on icon "An X shape" at bounding box center [723, 311] width 20 height 20
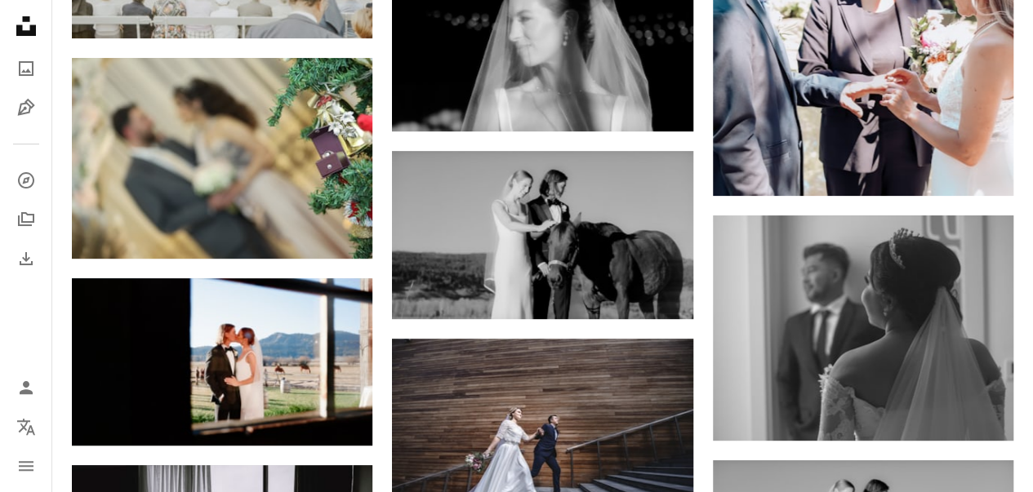
scroll to position [0, 0]
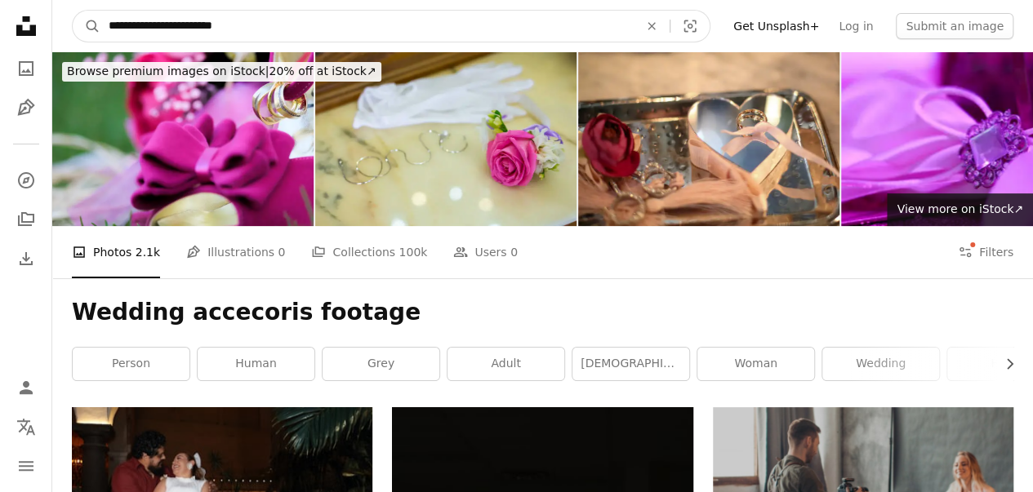
click at [154, 29] on input "**********" at bounding box center [366, 26] width 533 height 31
type input "*"
